Goal: Use online tool/utility: Utilize a website feature to perform a specific function

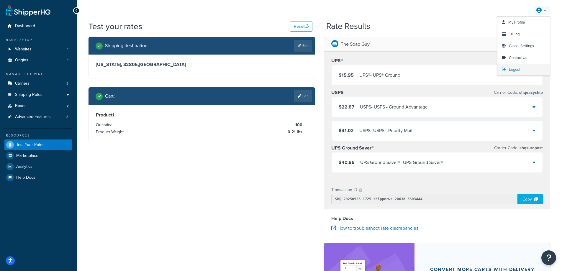
click at [512, 69] on span "Logout" at bounding box center [515, 70] width 12 height 6
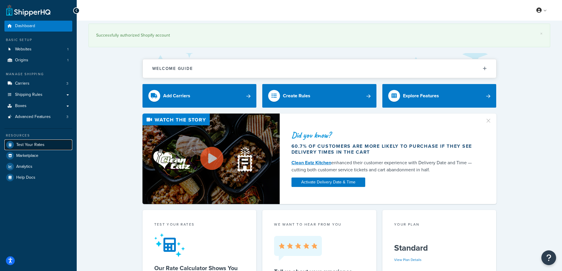
click at [30, 145] on span "Test Your Rates" at bounding box center [30, 145] width 28 height 5
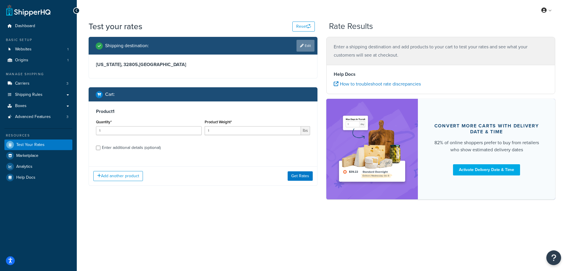
click at [307, 44] on link "Edit" at bounding box center [305, 46] width 18 height 12
select select "FL"
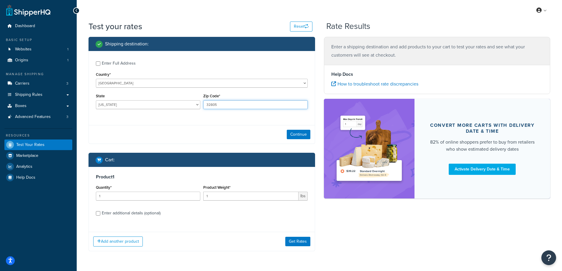
drag, startPoint x: 220, startPoint y: 104, endPoint x: 203, endPoint y: 104, distance: 16.5
click at [203, 104] on input "32805" at bounding box center [255, 104] width 104 height 9
paste input "91040"
type input "91040"
click at [184, 116] on div "Enter Full Address Country* [GEOGRAPHIC_DATA] [GEOGRAPHIC_DATA] [GEOGRAPHIC_DAT…" at bounding box center [202, 86] width 226 height 70
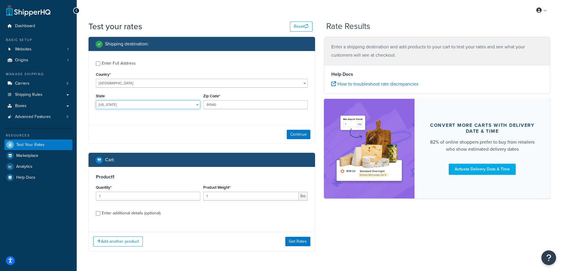
click at [117, 104] on select "[US_STATE] [US_STATE] [US_STATE] [US_STATE] [US_STATE] Armed Forces Americas Ar…" at bounding box center [148, 104] width 104 height 9
select select "CA"
click at [96, 100] on select "[US_STATE] [US_STATE] [US_STATE] [US_STATE] [US_STATE] Armed Forces Americas Ar…" at bounding box center [148, 104] width 104 height 9
click at [86, 114] on div "Shipping destination : Enter Full Address Country* [GEOGRAPHIC_DATA] [GEOGRAPHI…" at bounding box center [201, 148] width 235 height 223
click at [300, 135] on button "Continue" at bounding box center [299, 134] width 24 height 9
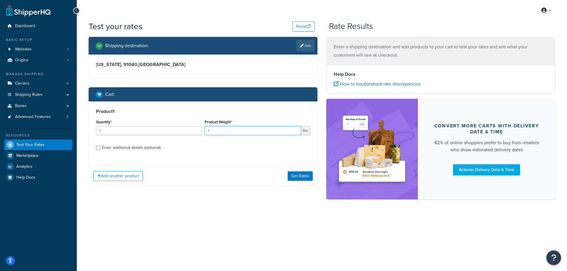
drag, startPoint x: 225, startPoint y: 129, endPoint x: 199, endPoint y: 129, distance: 26.9
click at [199, 129] on div "Quantity* 1 Product Weight* 1 lbs" at bounding box center [202, 129] width 217 height 22
paste input "0.24"
type input "0.24"
click at [135, 131] on input "1" at bounding box center [149, 130] width 106 height 9
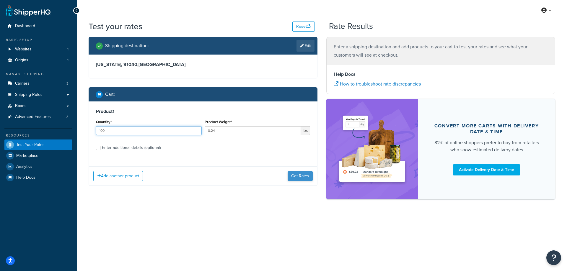
type input "100"
click at [303, 173] on button "Get Rates" at bounding box center [299, 175] width 25 height 9
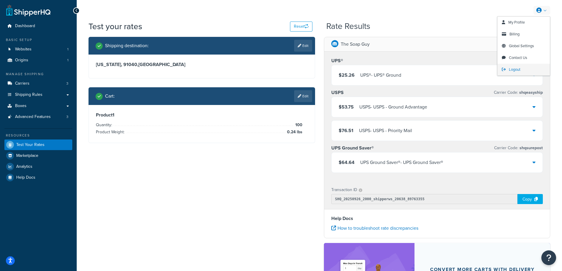
click at [521, 68] on link "Logout" at bounding box center [524, 70] width 53 height 12
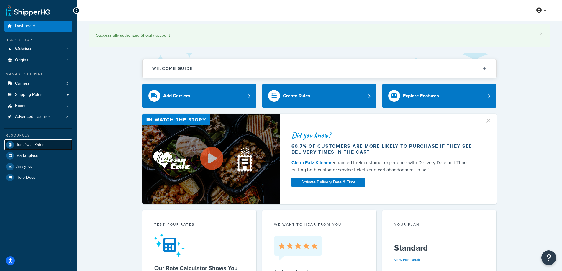
click at [32, 141] on link "Test Your Rates" at bounding box center [38, 145] width 68 height 11
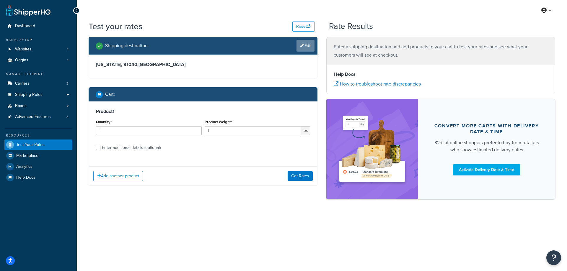
click at [309, 49] on link "Edit" at bounding box center [305, 46] width 18 height 12
select select "CA"
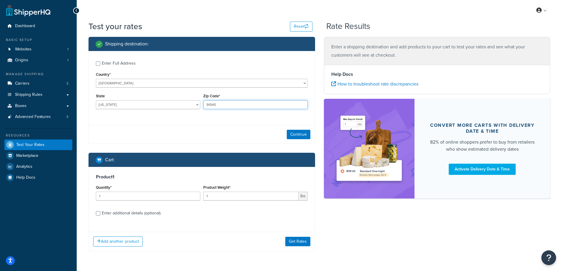
drag, startPoint x: 219, startPoint y: 105, endPoint x: 205, endPoint y: 104, distance: 14.2
click at [205, 104] on input "91040" at bounding box center [255, 104] width 104 height 9
paste input "87104"
type input "87104"
click at [180, 117] on div "Enter Full Address Country* [GEOGRAPHIC_DATA] [GEOGRAPHIC_DATA] [GEOGRAPHIC_DAT…" at bounding box center [202, 86] width 226 height 70
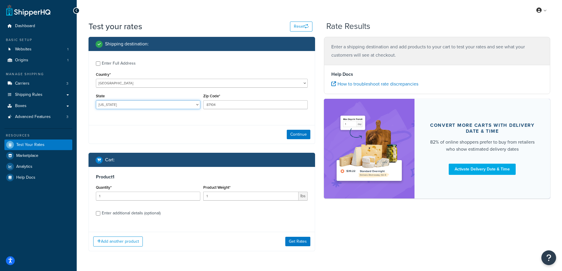
click at [118, 104] on select "[US_STATE] [US_STATE] [US_STATE] [US_STATE] [US_STATE] Armed Forces Americas Ar…" at bounding box center [148, 104] width 104 height 9
select select "NM"
click at [96, 100] on select "[US_STATE] [US_STATE] [US_STATE] [US_STATE] [US_STATE] Armed Forces Americas Ar…" at bounding box center [148, 104] width 104 height 9
click at [84, 122] on div "Shipping destination : Enter Full Address Country* [GEOGRAPHIC_DATA] [GEOGRAPHI…" at bounding box center [201, 148] width 235 height 223
click at [299, 135] on button "Continue" at bounding box center [299, 134] width 24 height 9
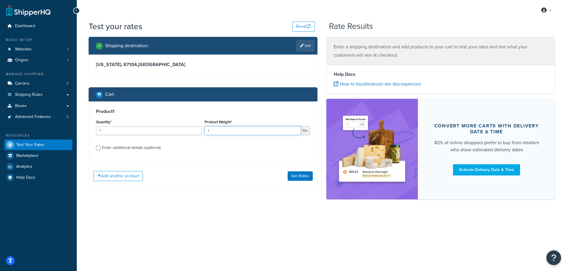
drag, startPoint x: 225, startPoint y: 132, endPoint x: 205, endPoint y: 131, distance: 20.1
click at [205, 131] on input "1" at bounding box center [253, 130] width 97 height 9
paste input "0.36"
type input "0.36"
click at [169, 133] on input "1" at bounding box center [149, 130] width 106 height 9
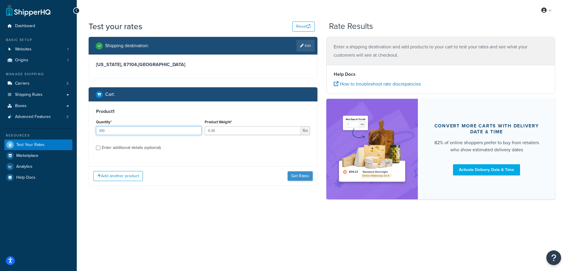
type input "100"
click at [301, 173] on button "Get Rates" at bounding box center [299, 175] width 25 height 9
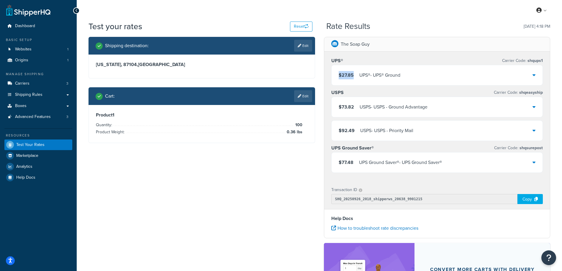
drag, startPoint x: 355, startPoint y: 75, endPoint x: 337, endPoint y: 76, distance: 17.7
click at [337, 76] on div "$27.85 UPS® - UPS® Ground" at bounding box center [437, 75] width 211 height 20
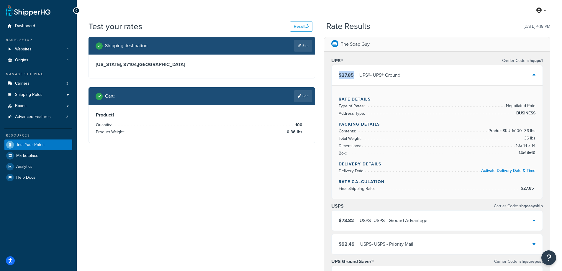
copy span "$27.85"
click at [306, 45] on link "Edit" at bounding box center [303, 46] width 18 height 12
select select "NM"
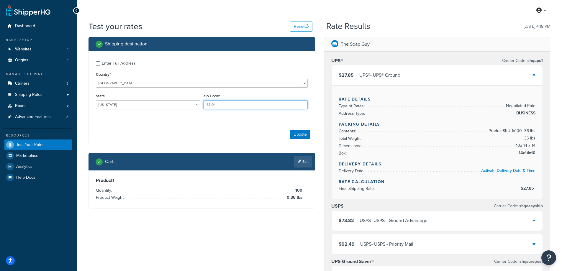
drag, startPoint x: 219, startPoint y: 103, endPoint x: 204, endPoint y: 102, distance: 15.1
click at [204, 102] on input "87104" at bounding box center [255, 104] width 104 height 9
paste input "94109"
type input "94109"
click at [160, 115] on div "Enter Full Address Country* [GEOGRAPHIC_DATA] [GEOGRAPHIC_DATA] [GEOGRAPHIC_DAT…" at bounding box center [202, 86] width 226 height 70
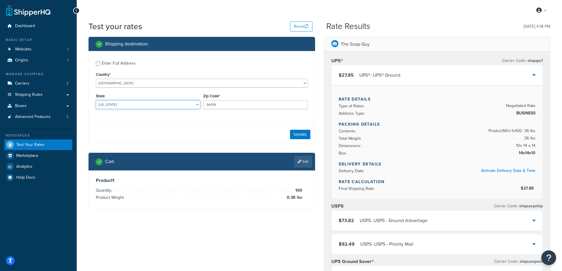
click at [118, 104] on select "[US_STATE] [US_STATE] [US_STATE] [US_STATE] [US_STATE] Armed Forces Americas Ar…" at bounding box center [148, 104] width 104 height 9
select select "CA"
click at [96, 100] on select "[US_STATE] [US_STATE] [US_STATE] [US_STATE] [US_STATE] Armed Forces Americas Ar…" at bounding box center [148, 104] width 104 height 9
click at [82, 108] on div "Test your rates Reset Rate Results 09/26/2025, 4:18 PM Shipping destination : E…" at bounding box center [319, 249] width 485 height 457
click at [305, 133] on button "Update" at bounding box center [300, 134] width 20 height 9
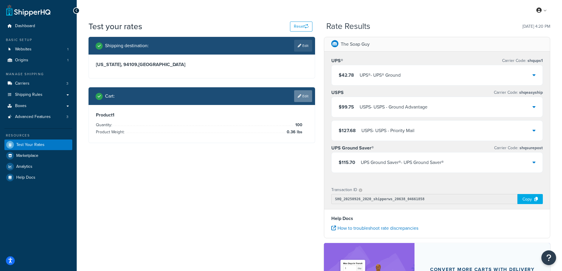
click at [302, 98] on link "Edit" at bounding box center [303, 96] width 18 height 12
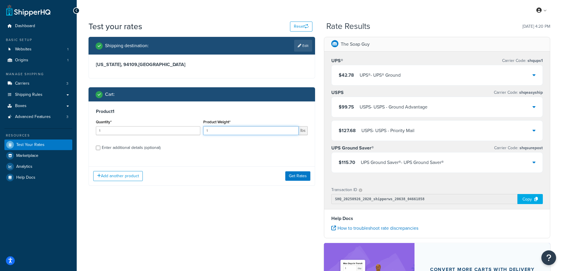
drag, startPoint x: 213, startPoint y: 131, endPoint x: 193, endPoint y: 130, distance: 20.1
click at [193, 130] on div "Quantity* 1 Product Weight* 1 lbs" at bounding box center [201, 129] width 215 height 22
paste input "2.07"
type input "2.07"
click at [127, 131] on input "1" at bounding box center [148, 130] width 104 height 9
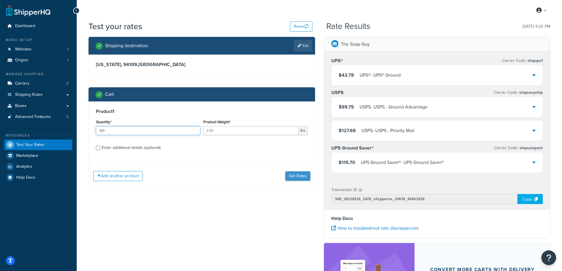
type input "100"
click at [292, 174] on button "Get Rates" at bounding box center [297, 175] width 25 height 9
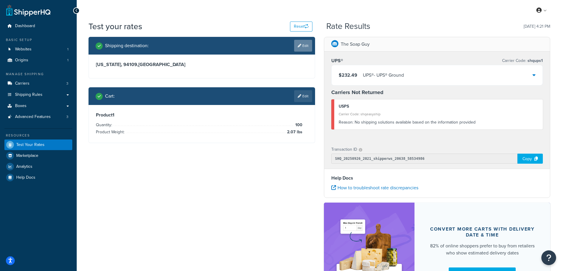
click at [304, 43] on link "Edit" at bounding box center [303, 46] width 18 height 12
select select "CA"
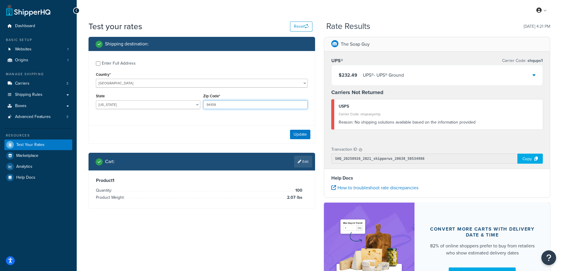
drag, startPoint x: 228, startPoint y: 103, endPoint x: 204, endPoint y: 103, distance: 24.2
click at [204, 103] on input "94109" at bounding box center [255, 104] width 104 height 9
paste input "1040"
type input "91040"
click at [164, 119] on div "Enter Full Address Country* [GEOGRAPHIC_DATA] [GEOGRAPHIC_DATA] [GEOGRAPHIC_DAT…" at bounding box center [202, 86] width 226 height 70
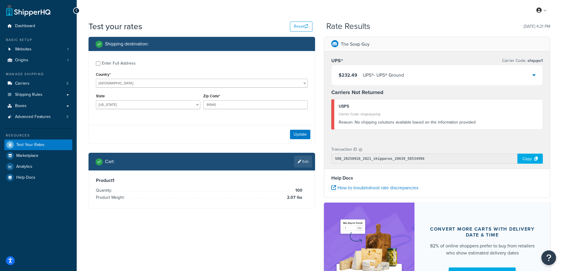
click at [300, 129] on div "Update" at bounding box center [202, 134] width 226 height 19
click at [297, 135] on button "Update" at bounding box center [300, 134] width 20 height 9
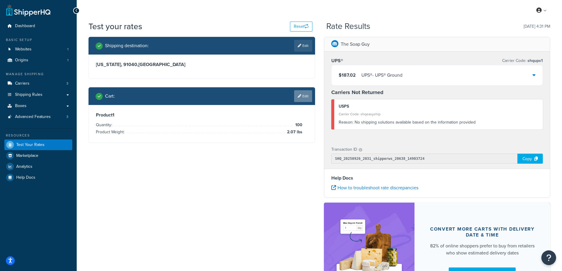
click at [305, 93] on link "Edit" at bounding box center [303, 96] width 18 height 12
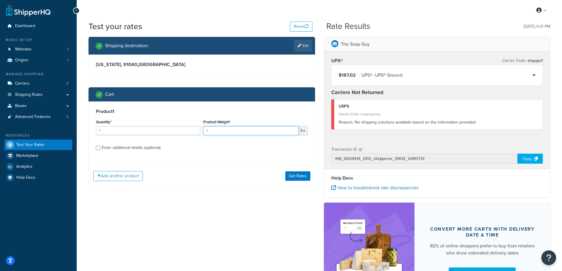
drag, startPoint x: 230, startPoint y: 131, endPoint x: 202, endPoint y: 131, distance: 27.7
click at [202, 131] on div "Product Weight* 1 lbs" at bounding box center [255, 129] width 107 height 22
paste input "0.30"
type input "0.30"
click at [111, 130] on input "1" at bounding box center [148, 130] width 104 height 9
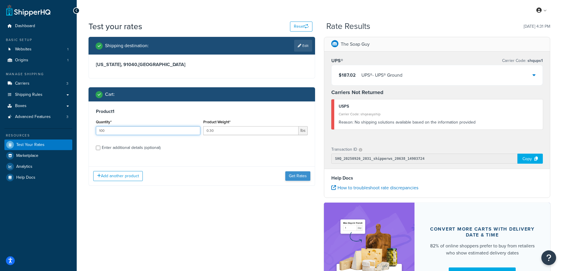
type input "100"
click at [288, 175] on button "Get Rates" at bounding box center [297, 175] width 25 height 9
